Goal: Information Seeking & Learning: Learn about a topic

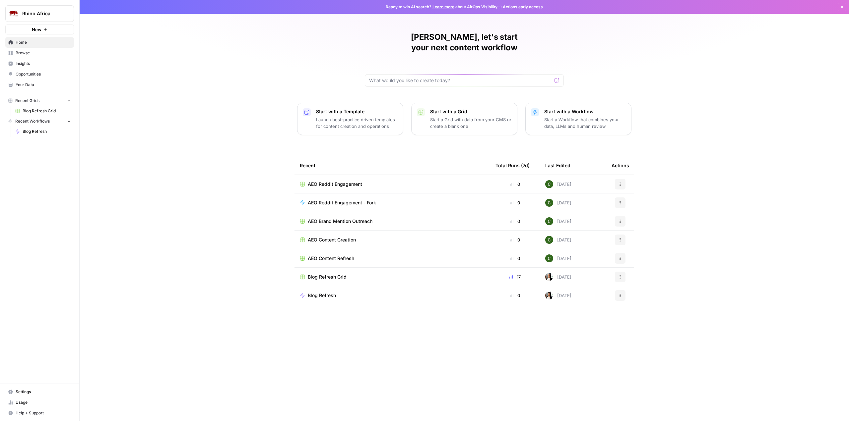
click at [30, 63] on span "Insights" at bounding box center [43, 64] width 55 height 6
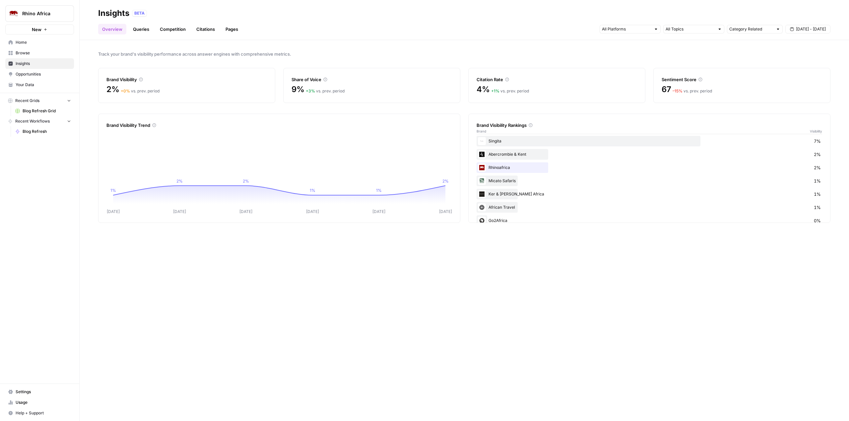
scroll to position [26, 0]
click at [171, 31] on link "Competition" at bounding box center [173, 29] width 34 height 11
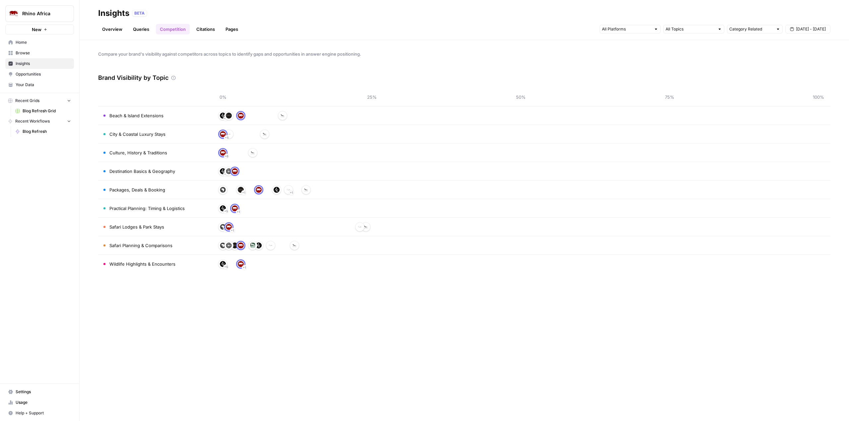
click at [125, 171] on span "Destination Basics & Geography" at bounding box center [142, 171] width 66 height 7
click at [202, 32] on link "Citations" at bounding box center [205, 29] width 27 height 11
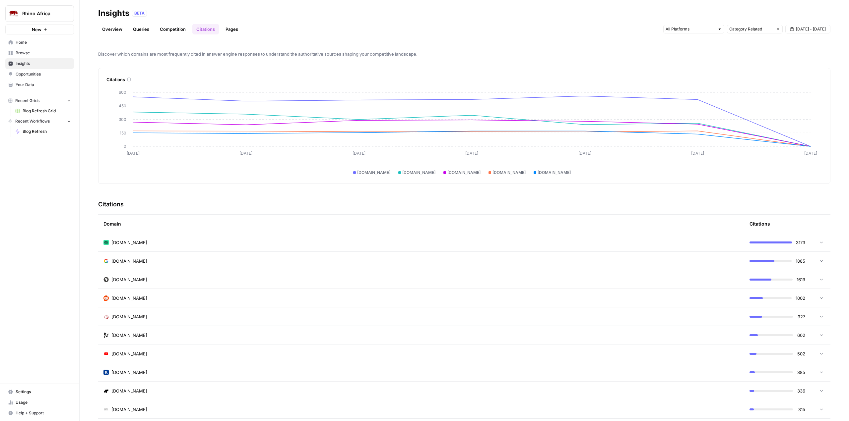
click at [235, 30] on link "Pages" at bounding box center [231, 29] width 21 height 11
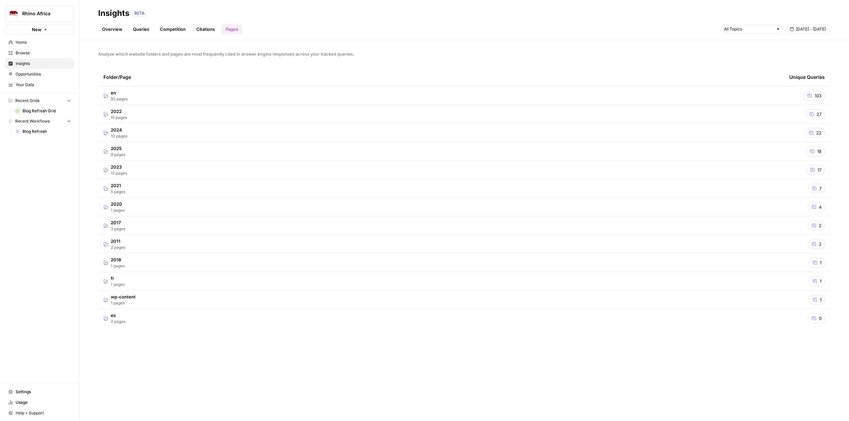
click at [196, 29] on link "Citations" at bounding box center [205, 29] width 27 height 11
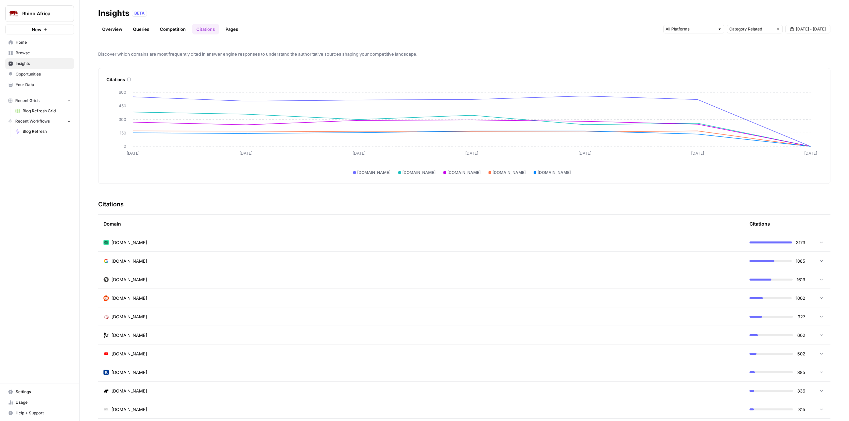
click at [123, 280] on span "[DOMAIN_NAME]" at bounding box center [129, 279] width 36 height 7
click at [234, 29] on link "Pages" at bounding box center [231, 29] width 21 height 11
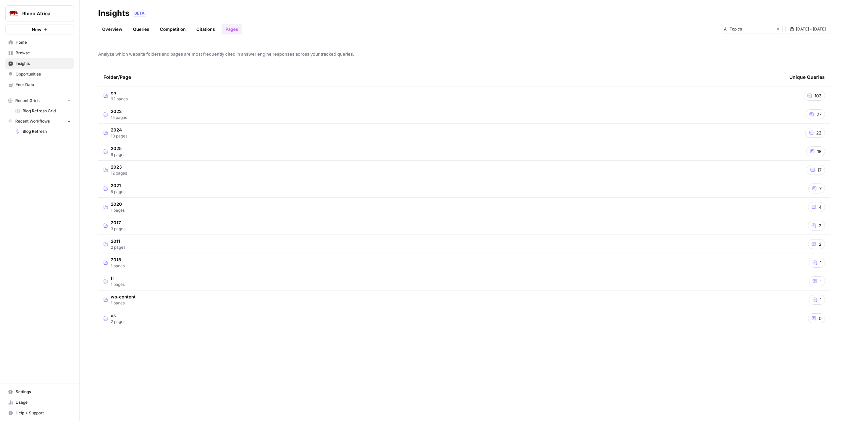
click at [203, 28] on link "Citations" at bounding box center [205, 29] width 27 height 11
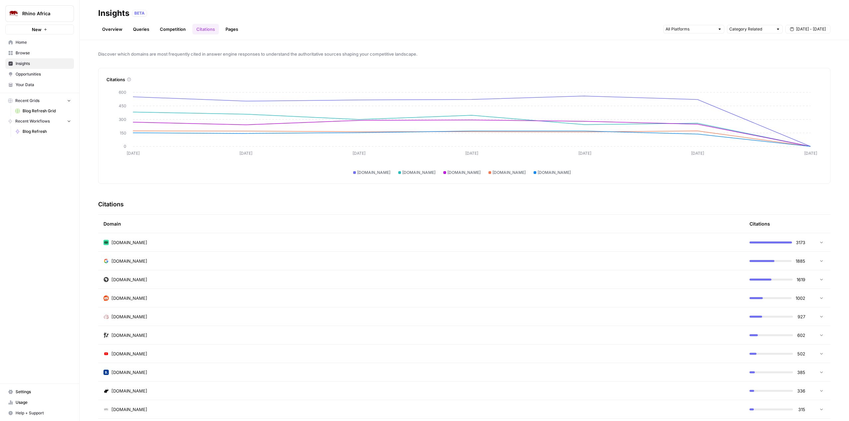
click at [195, 279] on div "[DOMAIN_NAME]" at bounding box center [420, 279] width 635 height 7
click at [173, 298] on icon "Go to page https://www.go2africa.com/african-travel-blog/best-masai-mara-safari…" at bounding box center [171, 298] width 4 height 4
click at [175, 319] on link "Go to page" at bounding box center [171, 317] width 8 height 8
click at [237, 26] on link "Pages" at bounding box center [231, 29] width 21 height 11
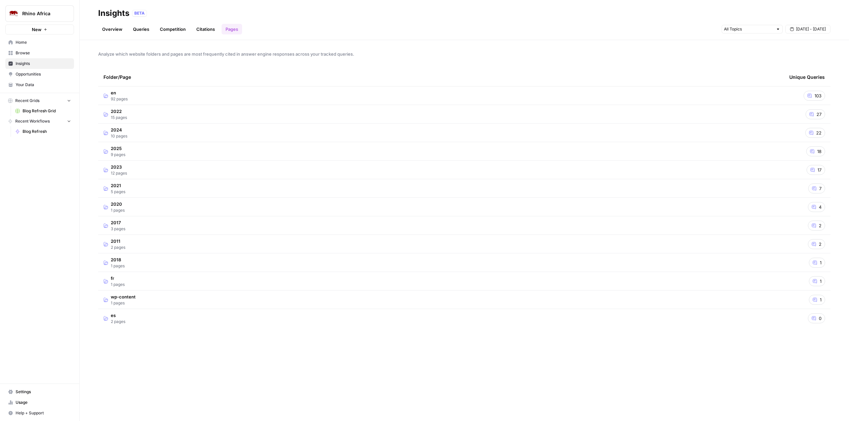
click at [27, 74] on span "Opportunities" at bounding box center [43, 74] width 55 height 6
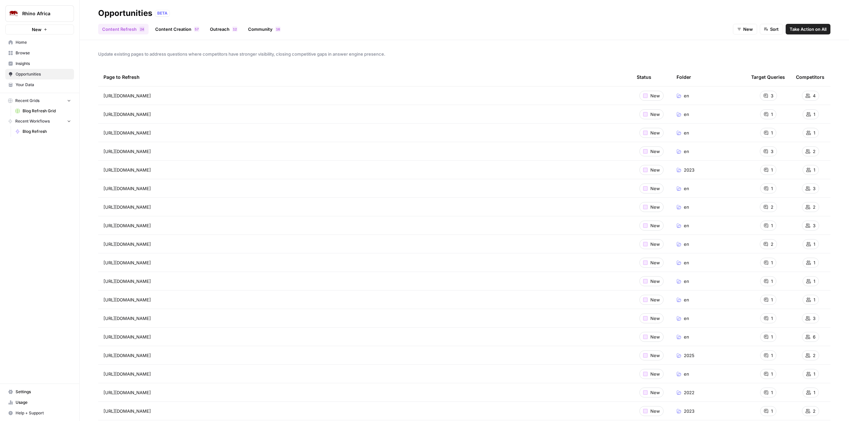
click at [256, 29] on link "Community 6 1" at bounding box center [264, 29] width 40 height 11
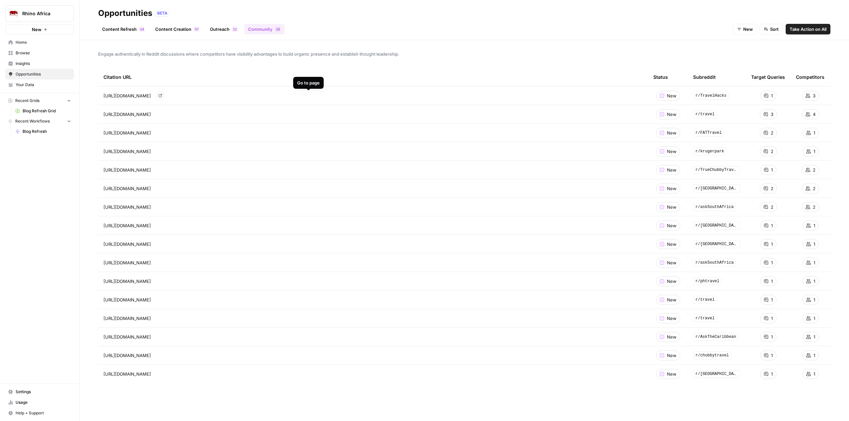
click at [162, 96] on icon "Go to page https://www.reddit.com/r/TravelHacks/comments/1ftbmih/best_travel_ag…" at bounding box center [160, 96] width 4 height 4
